Goal: Find specific page/section: Find specific page/section

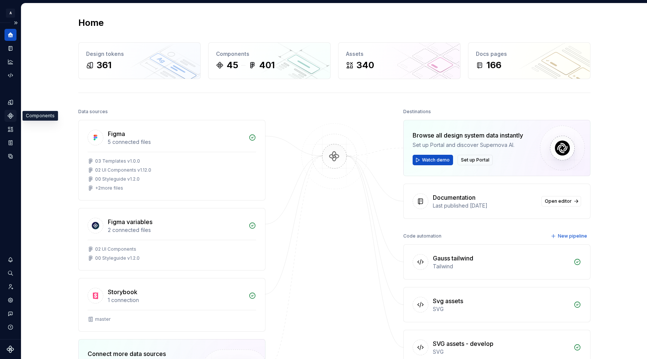
click at [9, 115] on icon "Components" at bounding box center [10, 115] width 5 height 5
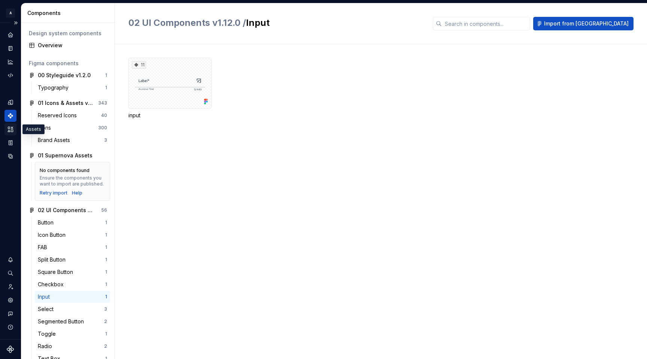
click at [11, 131] on icon "Assets" at bounding box center [10, 129] width 5 height 5
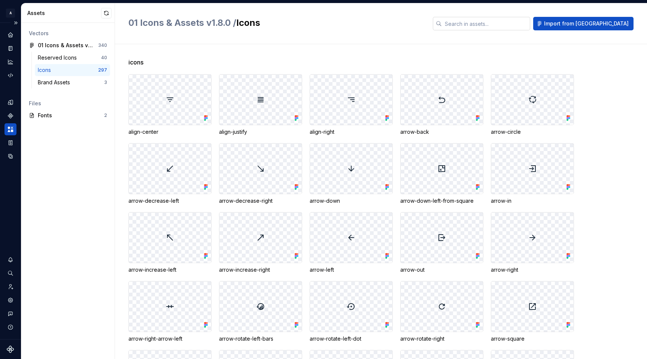
click at [495, 23] on input "text" at bounding box center [486, 23] width 88 height 13
paste input "block"
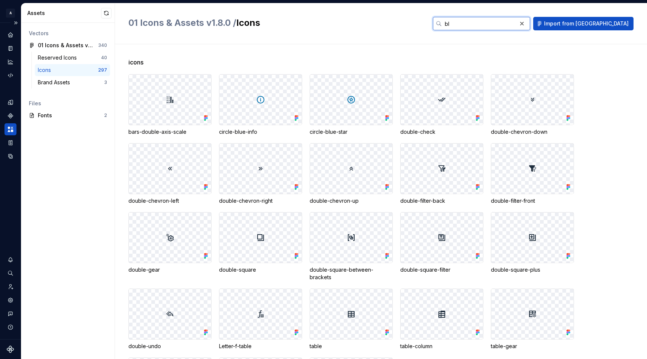
type input "b"
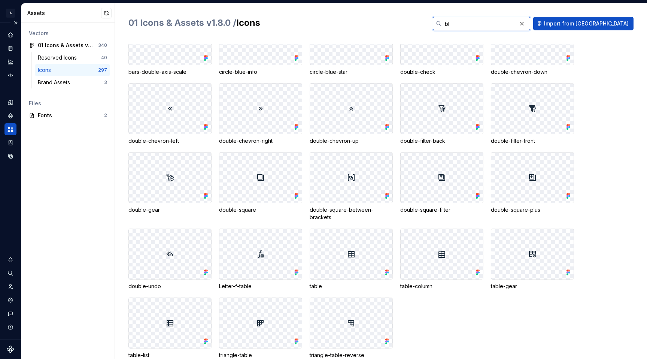
scroll to position [78, 0]
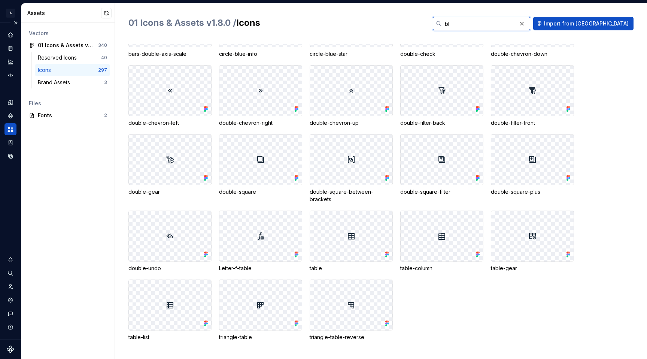
type input "bl"
